Goal: Transaction & Acquisition: Subscribe to service/newsletter

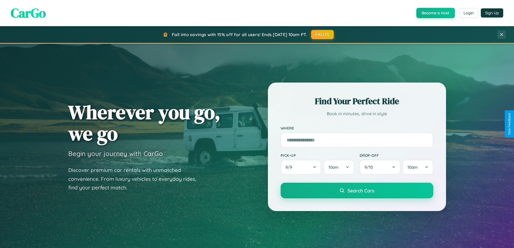
scroll to position [371, 0]
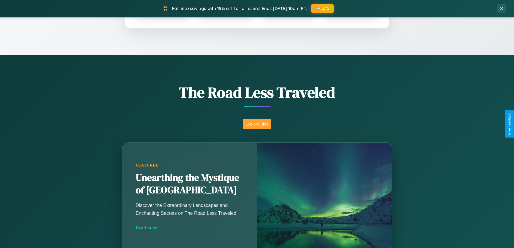
click at [257, 124] on button "Explore Blog" at bounding box center [257, 124] width 28 height 10
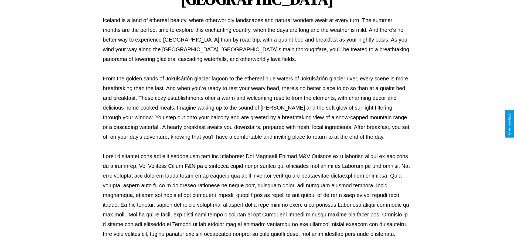
scroll to position [174, 0]
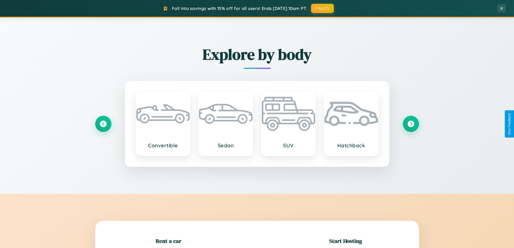
scroll to position [116, 0]
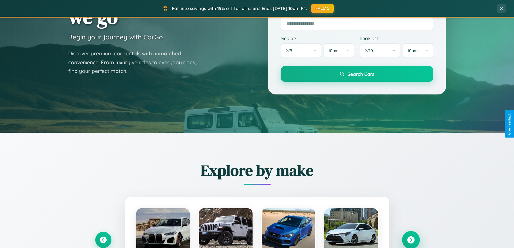
click at [410, 240] on icon at bounding box center [410, 239] width 7 height 7
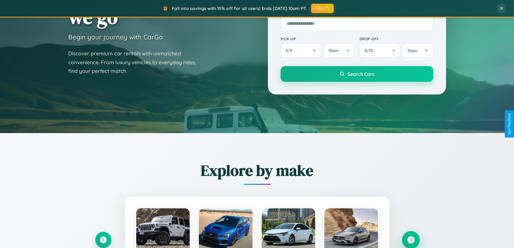
click at [410, 239] on icon at bounding box center [410, 239] width 7 height 7
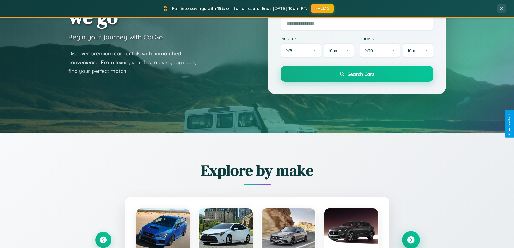
click at [410, 239] on icon at bounding box center [410, 239] width 7 height 7
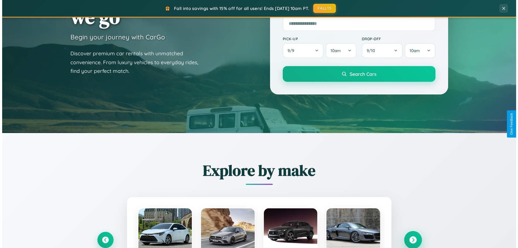
scroll to position [0, 0]
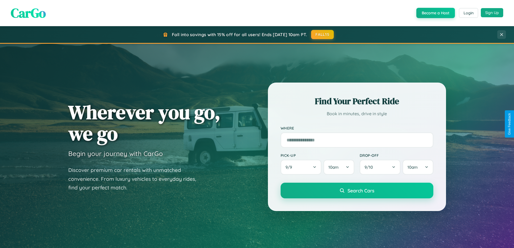
click at [491, 13] on button "Sign Up" at bounding box center [491, 12] width 22 height 9
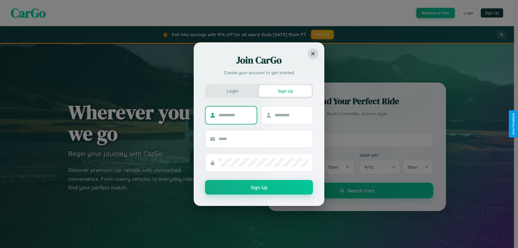
click at [235, 115] on input "text" at bounding box center [235, 115] width 34 height 9
type input "*******"
click at [291, 115] on input "text" at bounding box center [291, 115] width 34 height 9
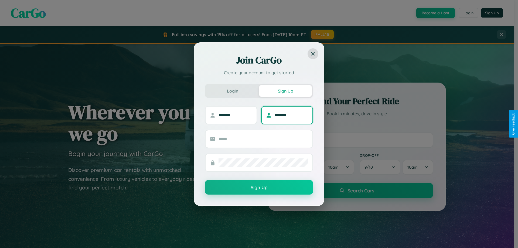
type input "*******"
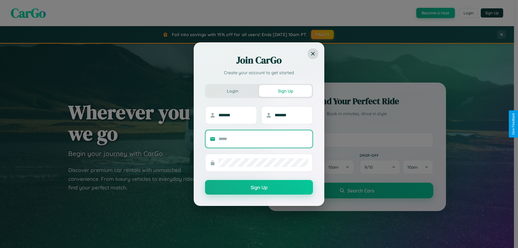
click at [263, 139] on input "text" at bounding box center [263, 139] width 90 height 9
type input "**********"
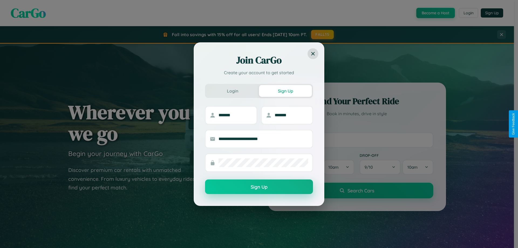
click at [259, 187] on button "Sign Up" at bounding box center [259, 186] width 108 height 15
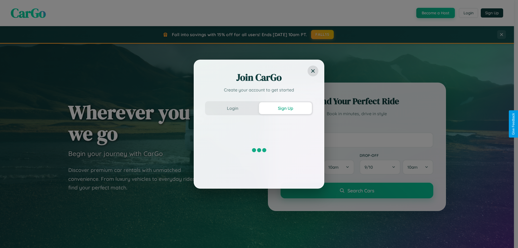
click at [435, 13] on div "Join CarGo Create your account to get started Login Sign Up" at bounding box center [259, 124] width 518 height 248
